Goal: Check status: Check status

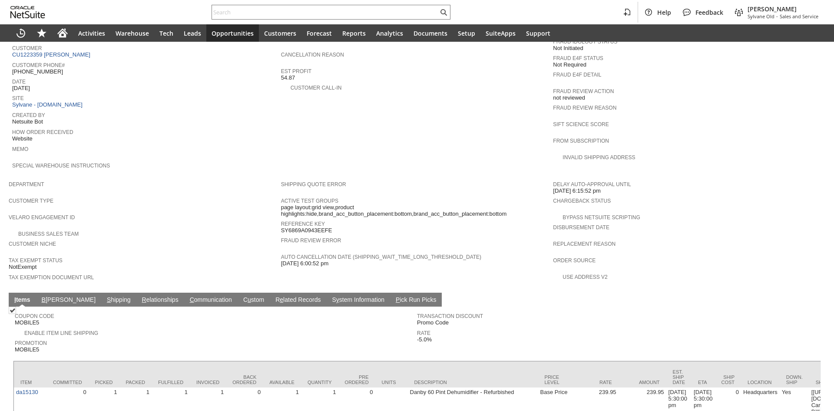
click at [139, 306] on td "Coupon Code MOBILE5 Enable Item Line Shipping Promotion MOBILE5 Transaction Dis…" at bounding box center [417, 331] width 808 height 50
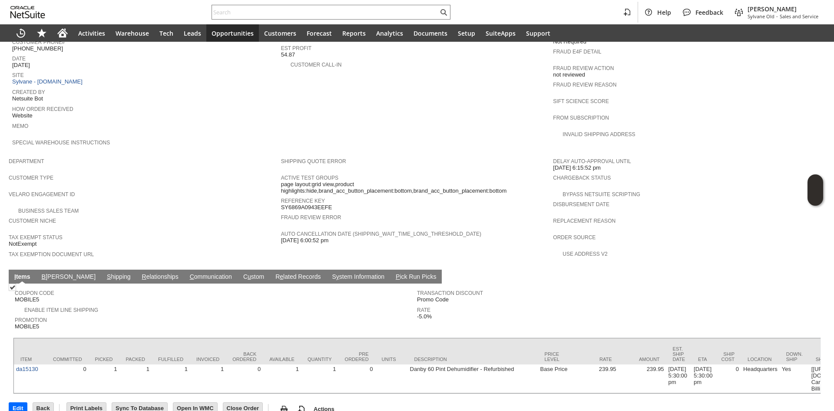
click at [107, 273] on span "S" at bounding box center [109, 276] width 4 height 7
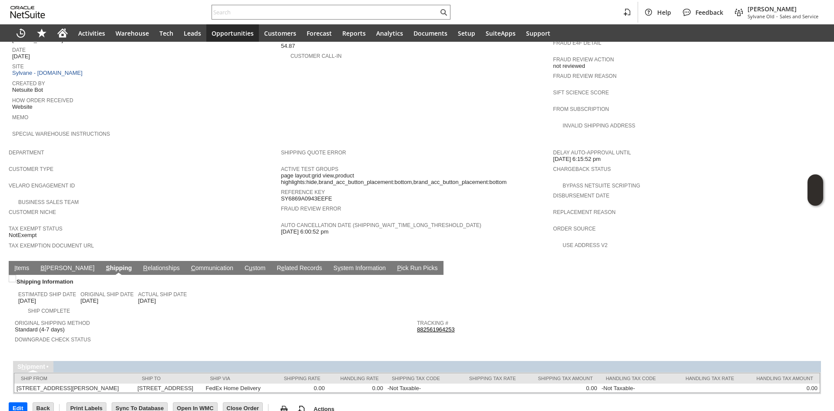
scroll to position [395, 0]
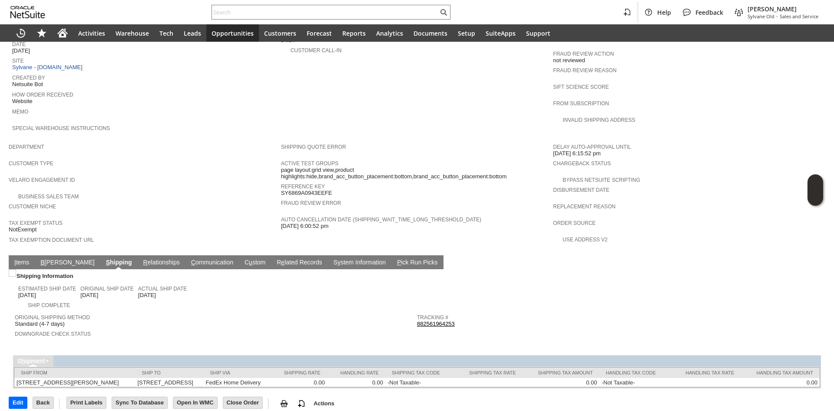
click at [445, 320] on link "882561964253" at bounding box center [436, 323] width 38 height 7
click at [15, 259] on span "I" at bounding box center [15, 262] width 2 height 7
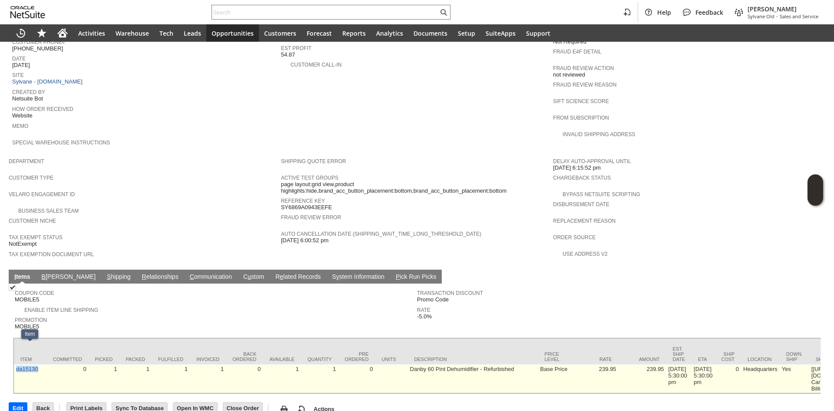
drag, startPoint x: 41, startPoint y: 355, endPoint x: 14, endPoint y: 358, distance: 26.7
click at [14, 364] on td "da15130" at bounding box center [30, 378] width 33 height 29
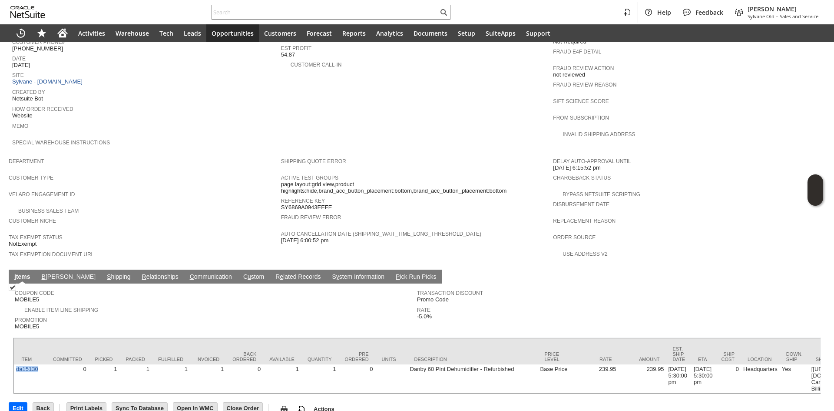
copy link "da15130"
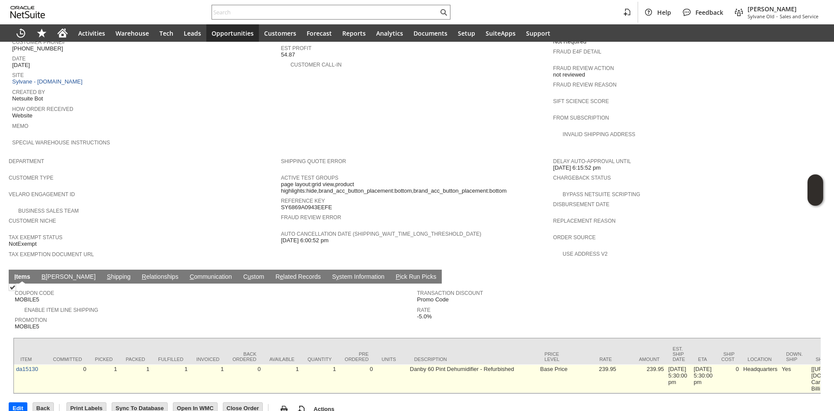
click at [683, 364] on td "[DATE] 5:30:00 pm" at bounding box center [680, 378] width 26 height 29
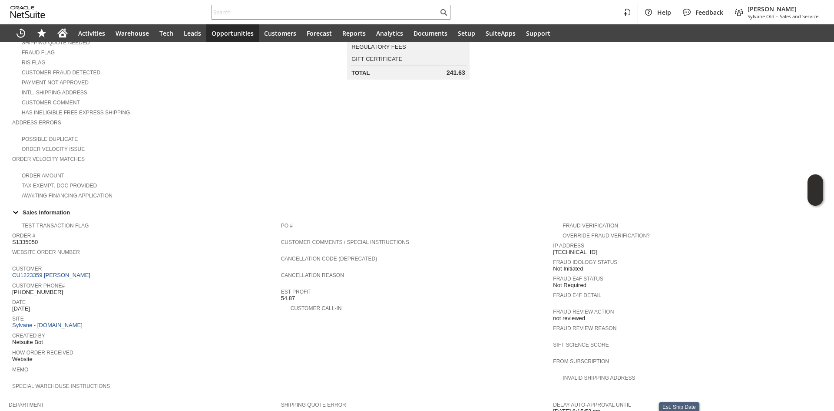
scroll to position [0, 0]
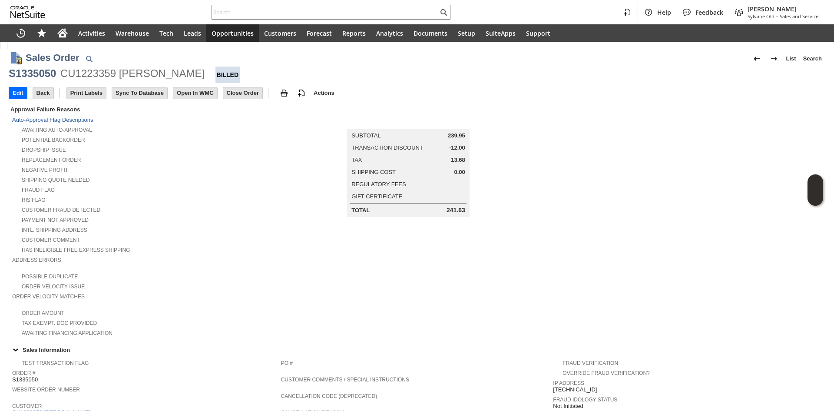
click at [672, 161] on td at bounding box center [689, 220] width 272 height 233
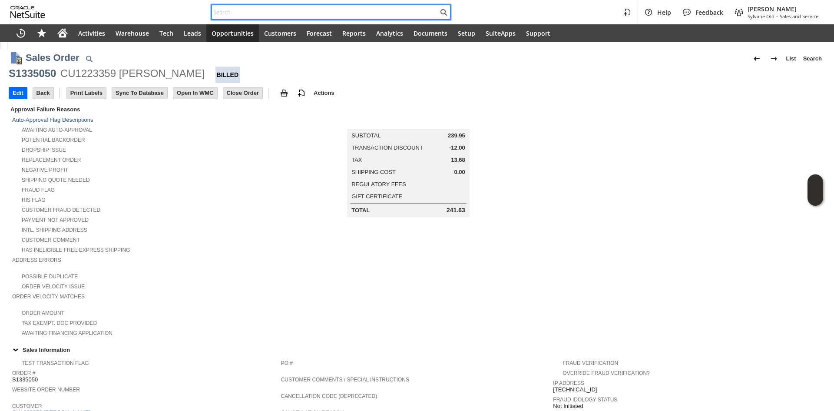
click at [312, 16] on input "text" at bounding box center [325, 12] width 226 height 10
paste input "5165097657"
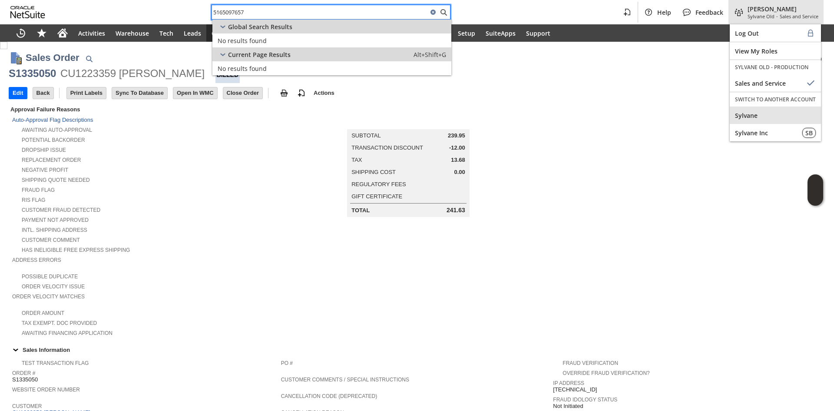
type input "5165097657"
click at [760, 119] on span "Sylvane" at bounding box center [775, 115] width 81 height 8
